Goal: Find specific page/section: Find specific page/section

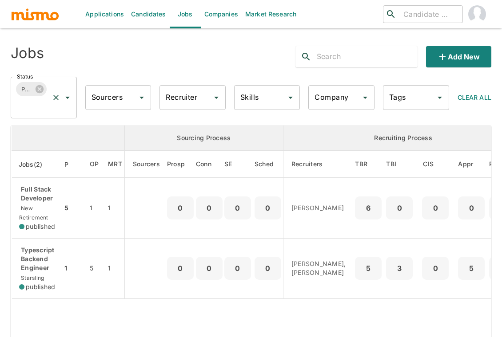
click at [49, 110] on div "Published Status" at bounding box center [44, 98] width 66 height 42
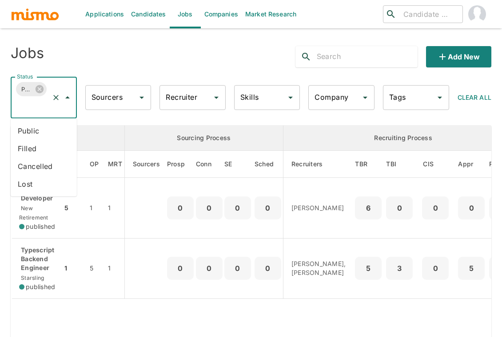
click at [28, 136] on li "Public" at bounding box center [44, 131] width 66 height 18
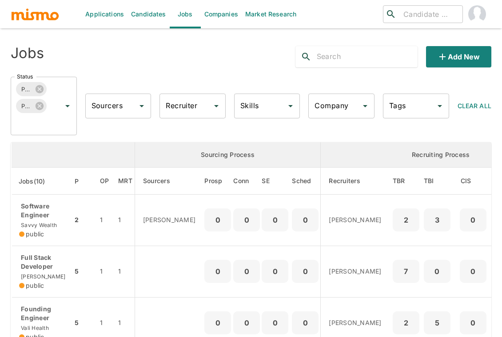
click at [188, 102] on input "Recruiter" at bounding box center [185, 106] width 45 height 17
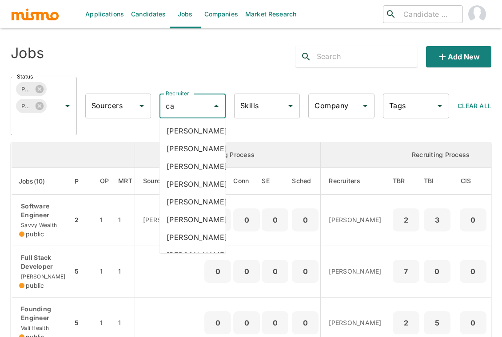
type input "car"
click at [198, 193] on li "[PERSON_NAME]" at bounding box center [192, 184] width 66 height 18
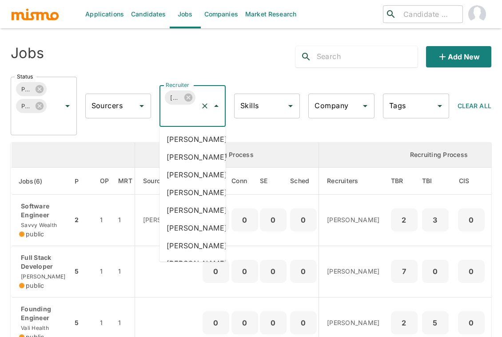
click at [187, 119] on input "Recruiter" at bounding box center [179, 114] width 33 height 17
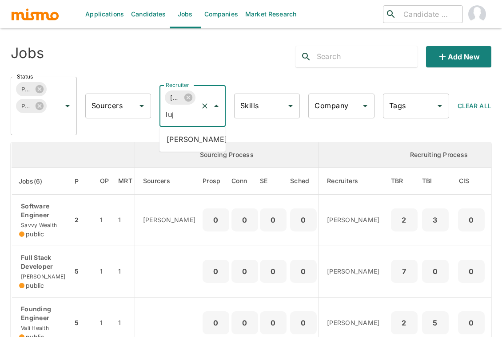
type input "luja"
click at [191, 148] on li "[PERSON_NAME]" at bounding box center [192, 140] width 66 height 18
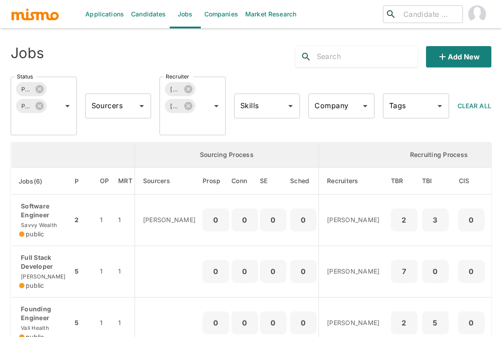
click at [5, 160] on div "Applications Candidates Jobs Companies Market Research ​ ​ Jobs Add new Status …" at bounding box center [251, 179] width 502 height 359
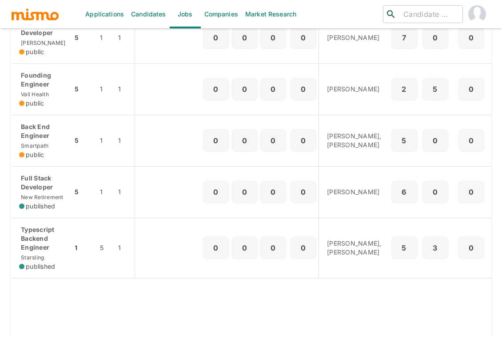
scroll to position [237, 0]
